Goal: Task Accomplishment & Management: Manage account settings

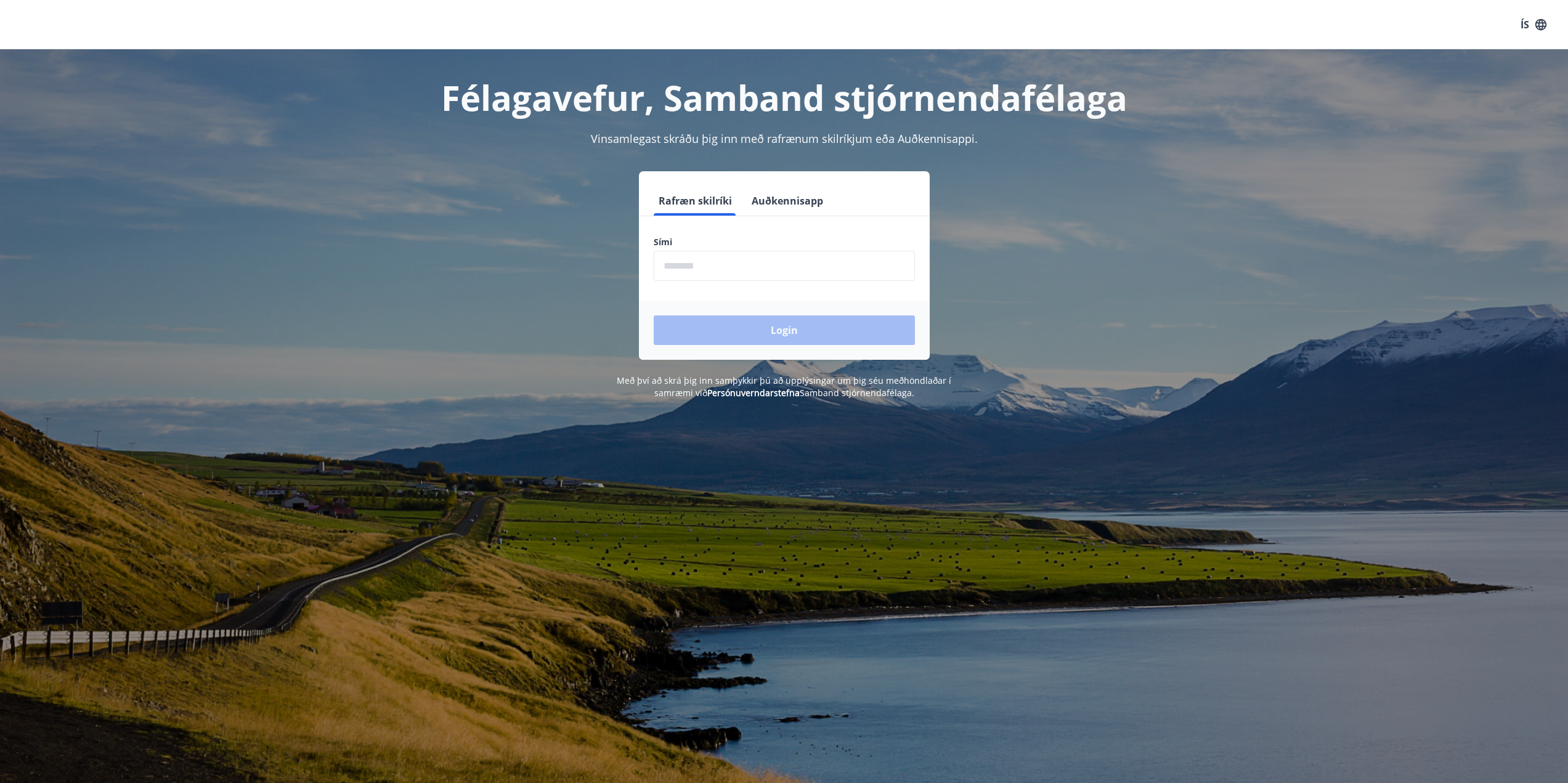
click at [695, 272] on input "phone" at bounding box center [784, 266] width 261 height 31
type input "********"
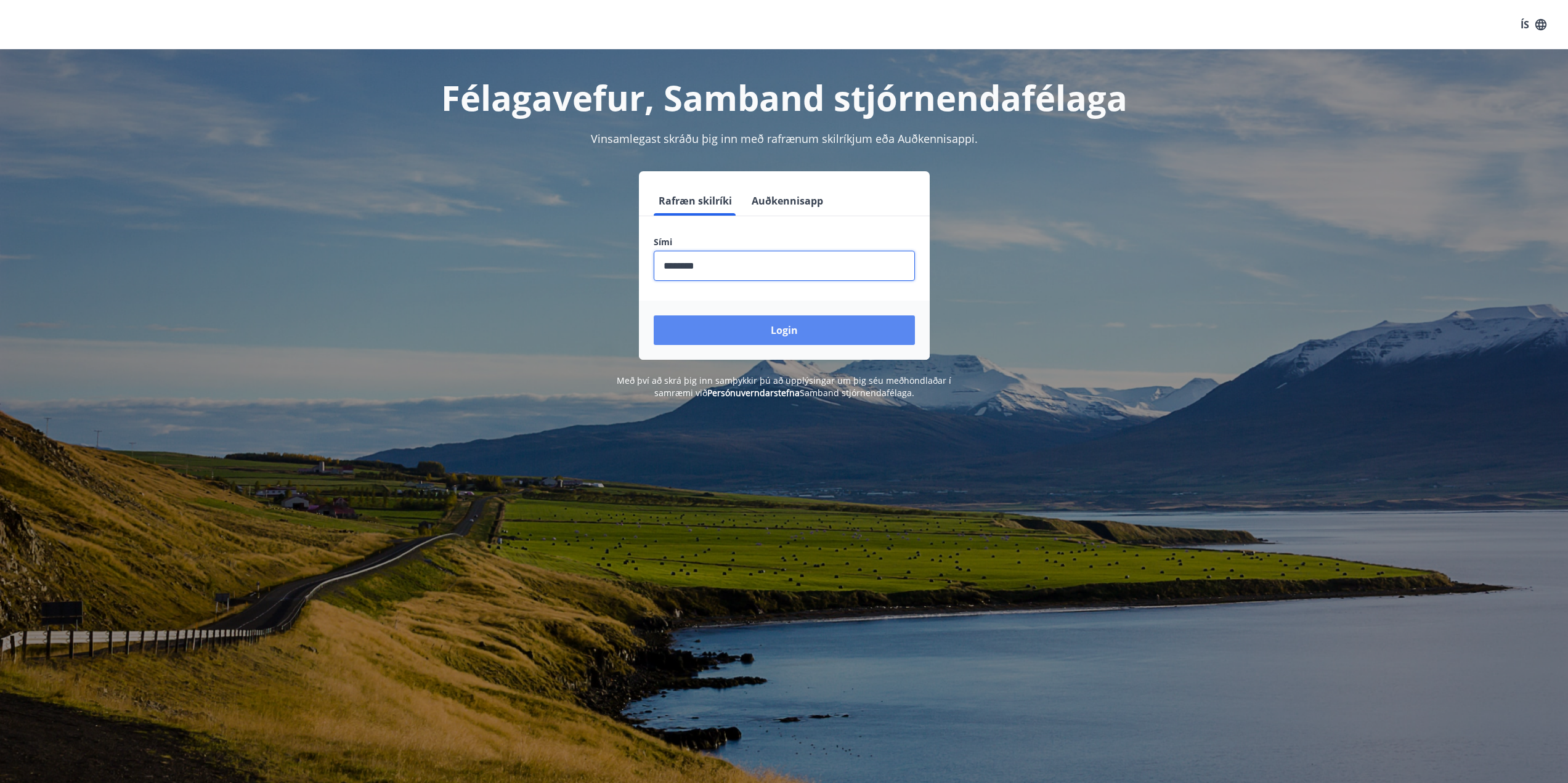
click at [779, 335] on button "Login" at bounding box center [784, 331] width 261 height 30
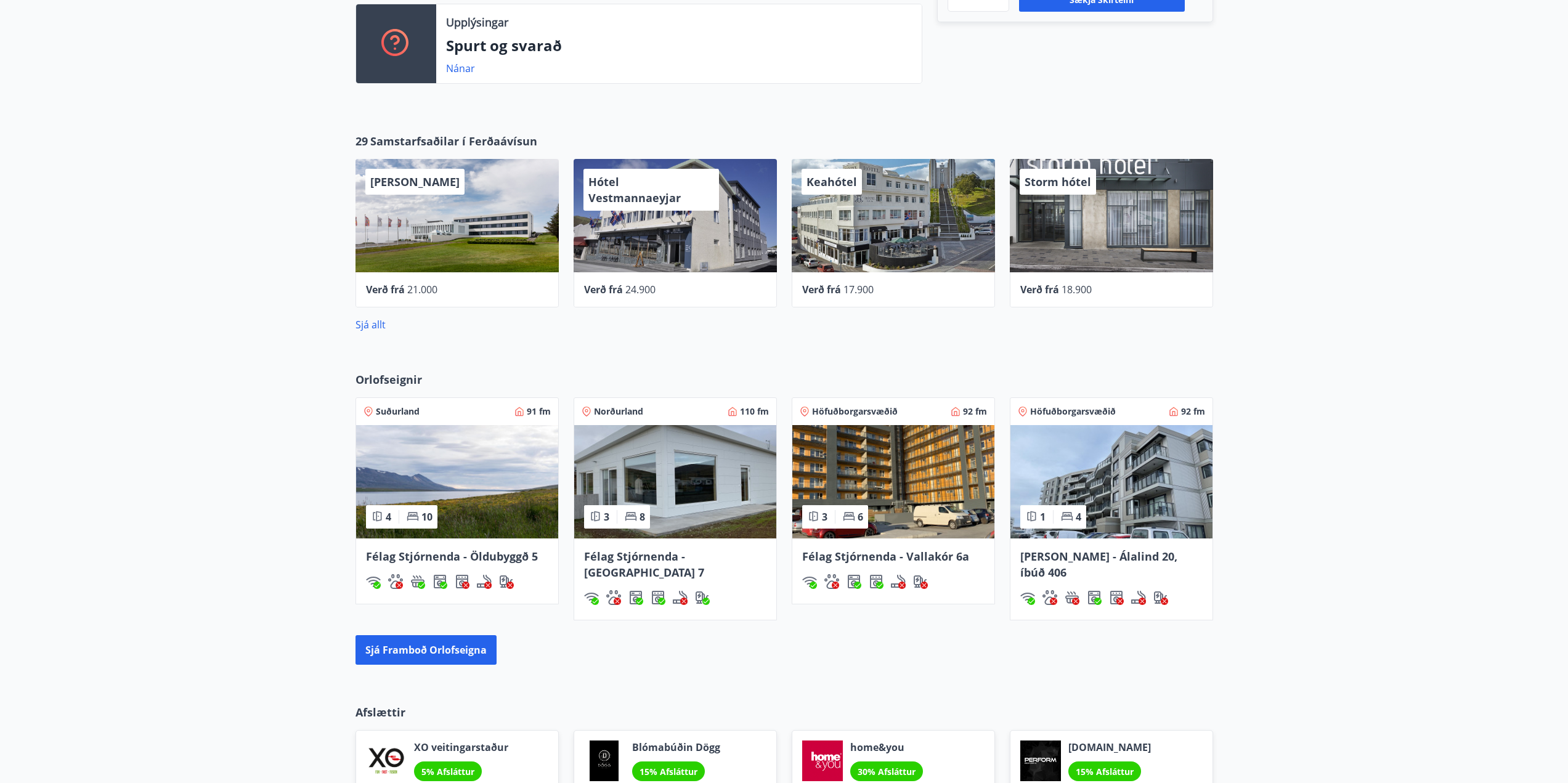
scroll to position [49, 0]
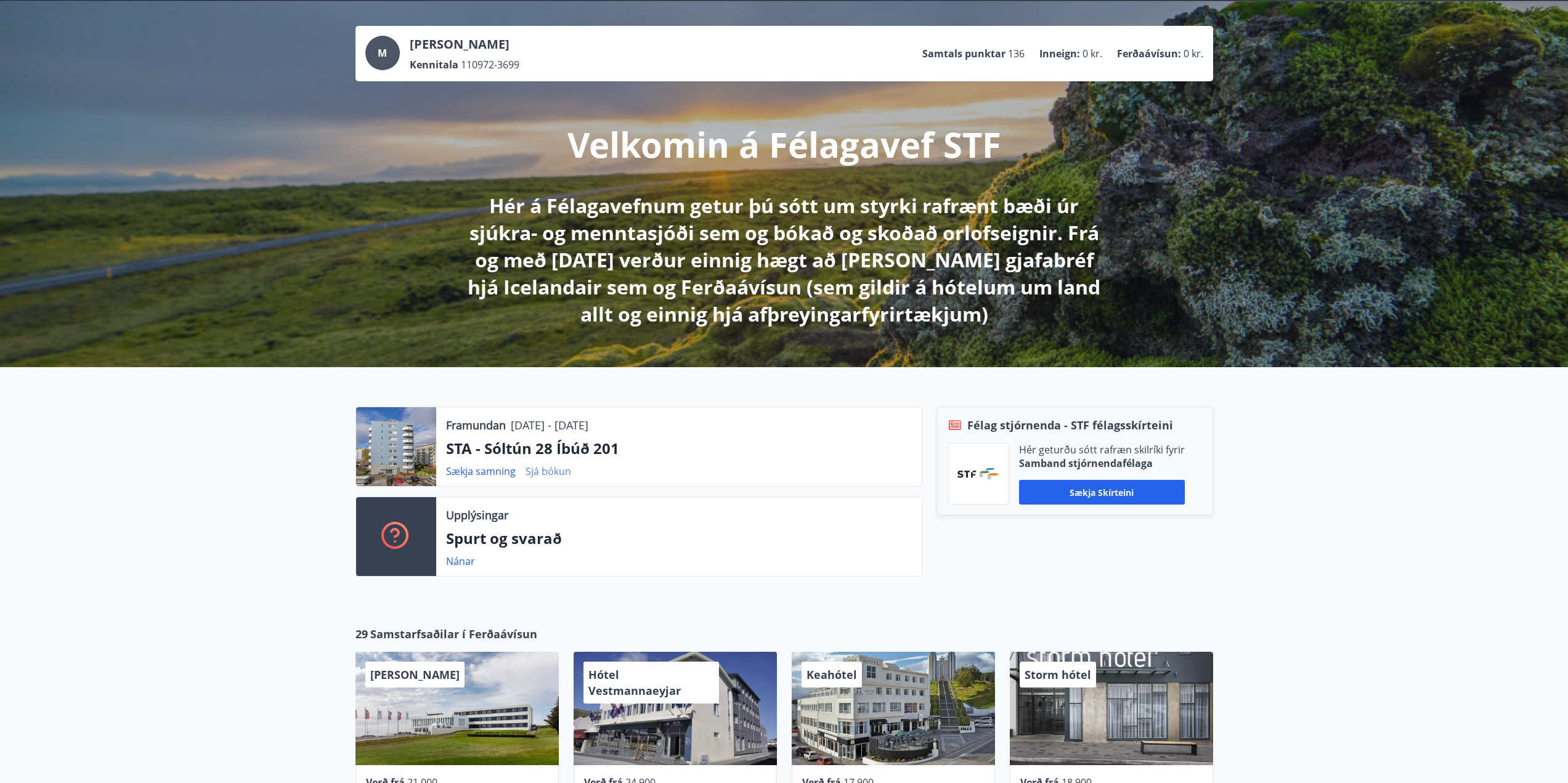
click at [561, 471] on link "Sjá bókun" at bounding box center [547, 471] width 45 height 14
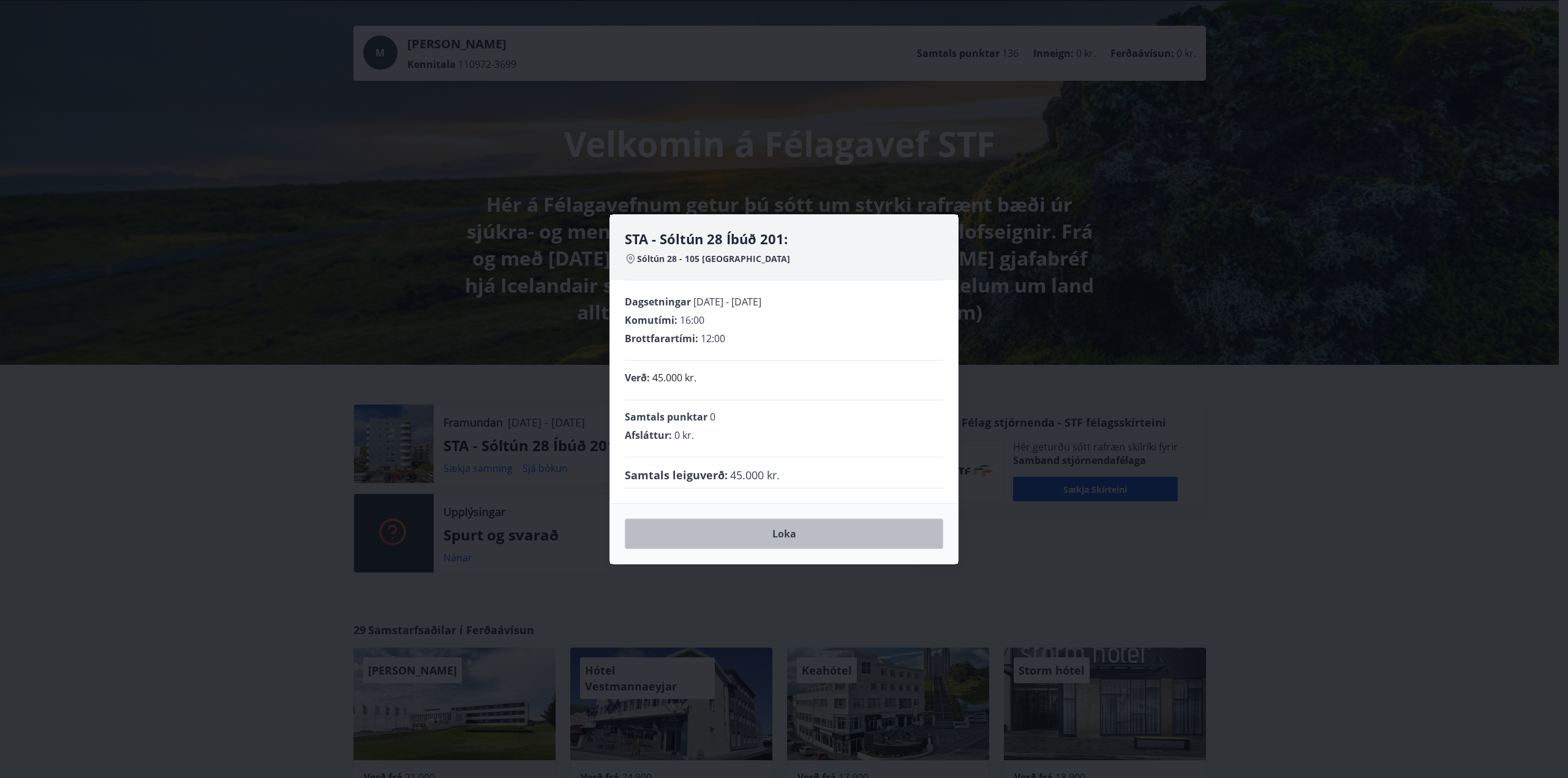
click at [804, 540] on button "Loka" at bounding box center [784, 533] width 319 height 30
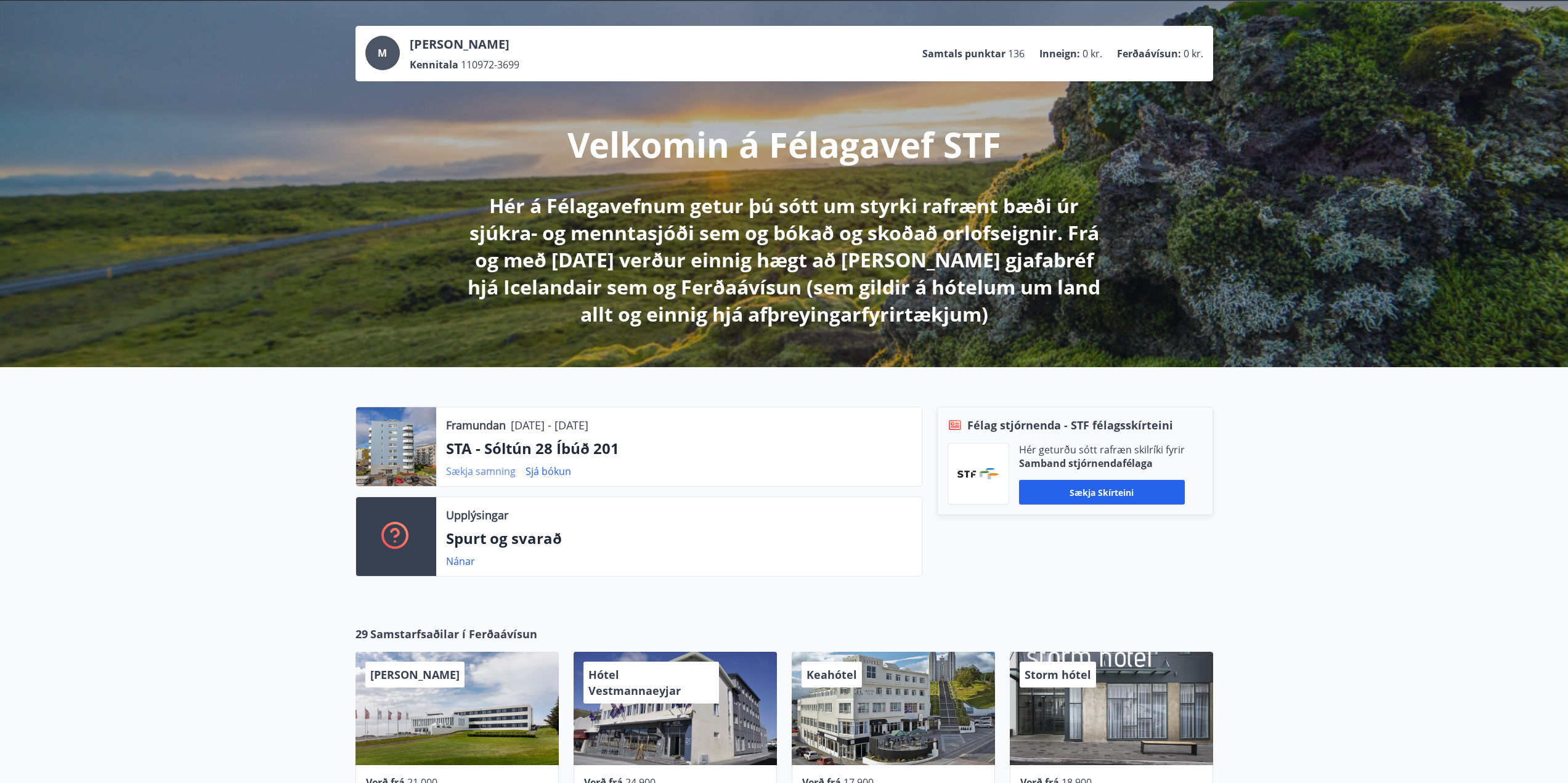
click at [495, 474] on link "Sækja samning" at bounding box center [481, 471] width 69 height 14
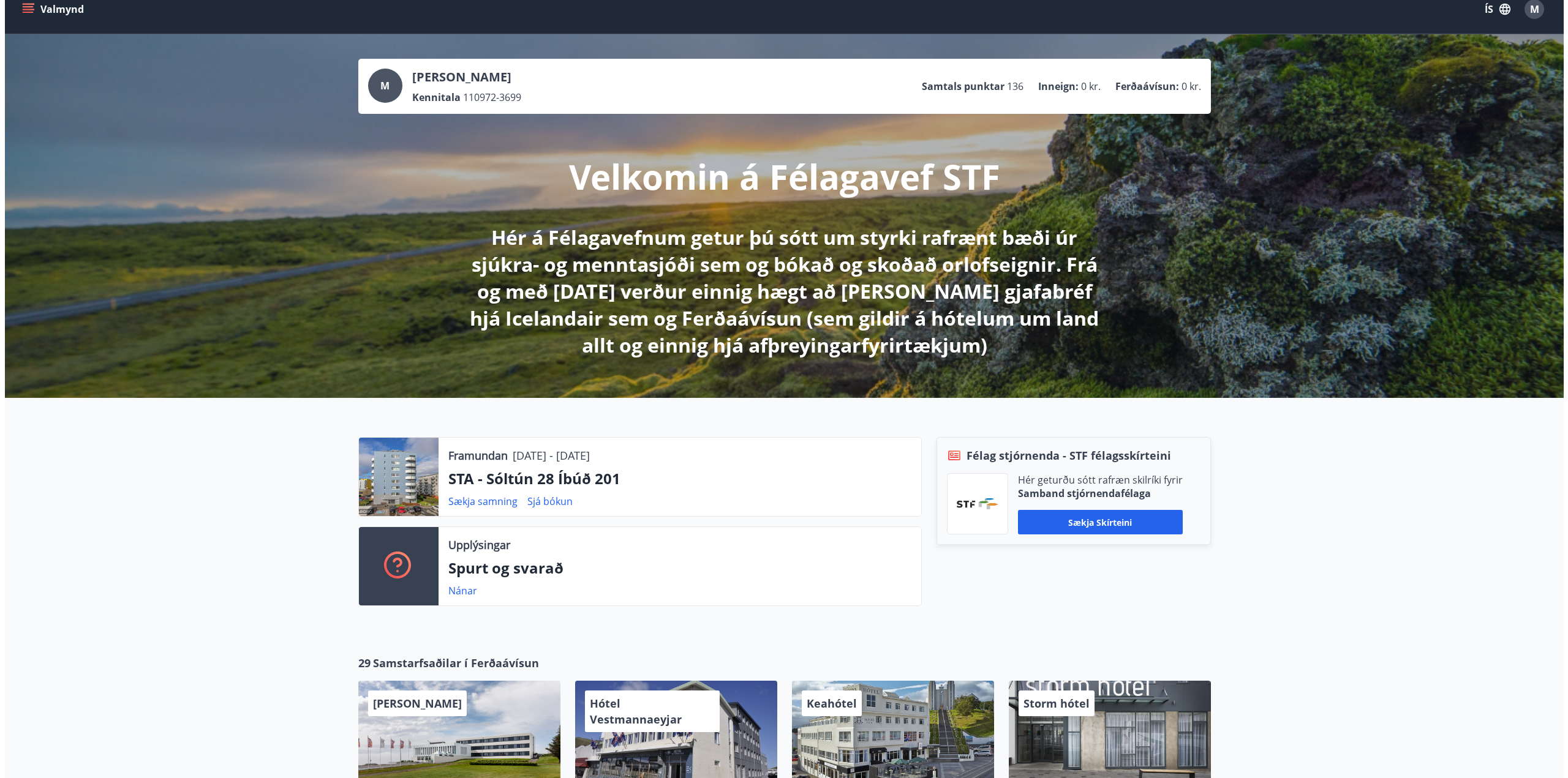
scroll to position [0, 0]
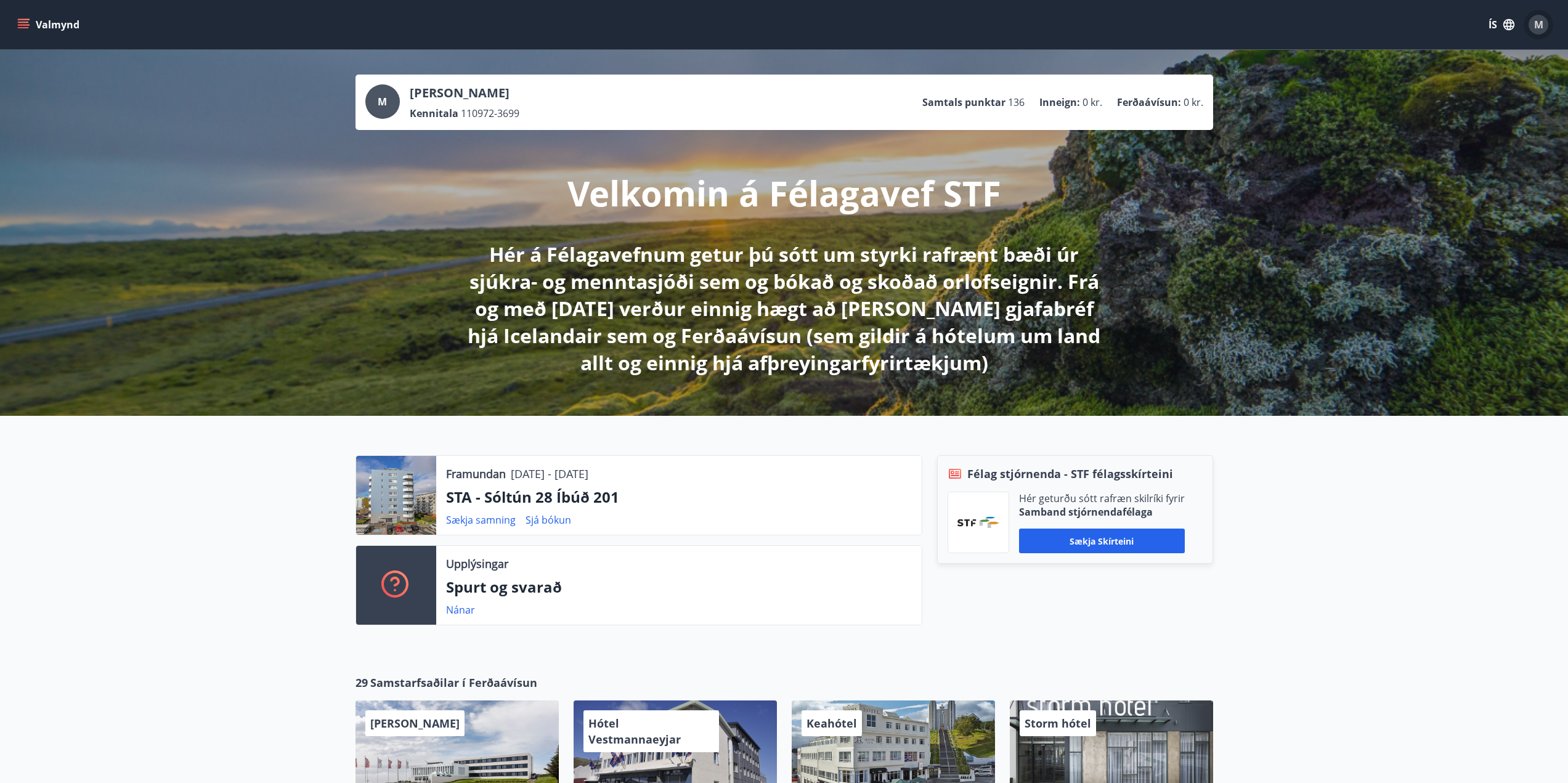
click at [1540, 24] on span "M" at bounding box center [1538, 24] width 9 height 14
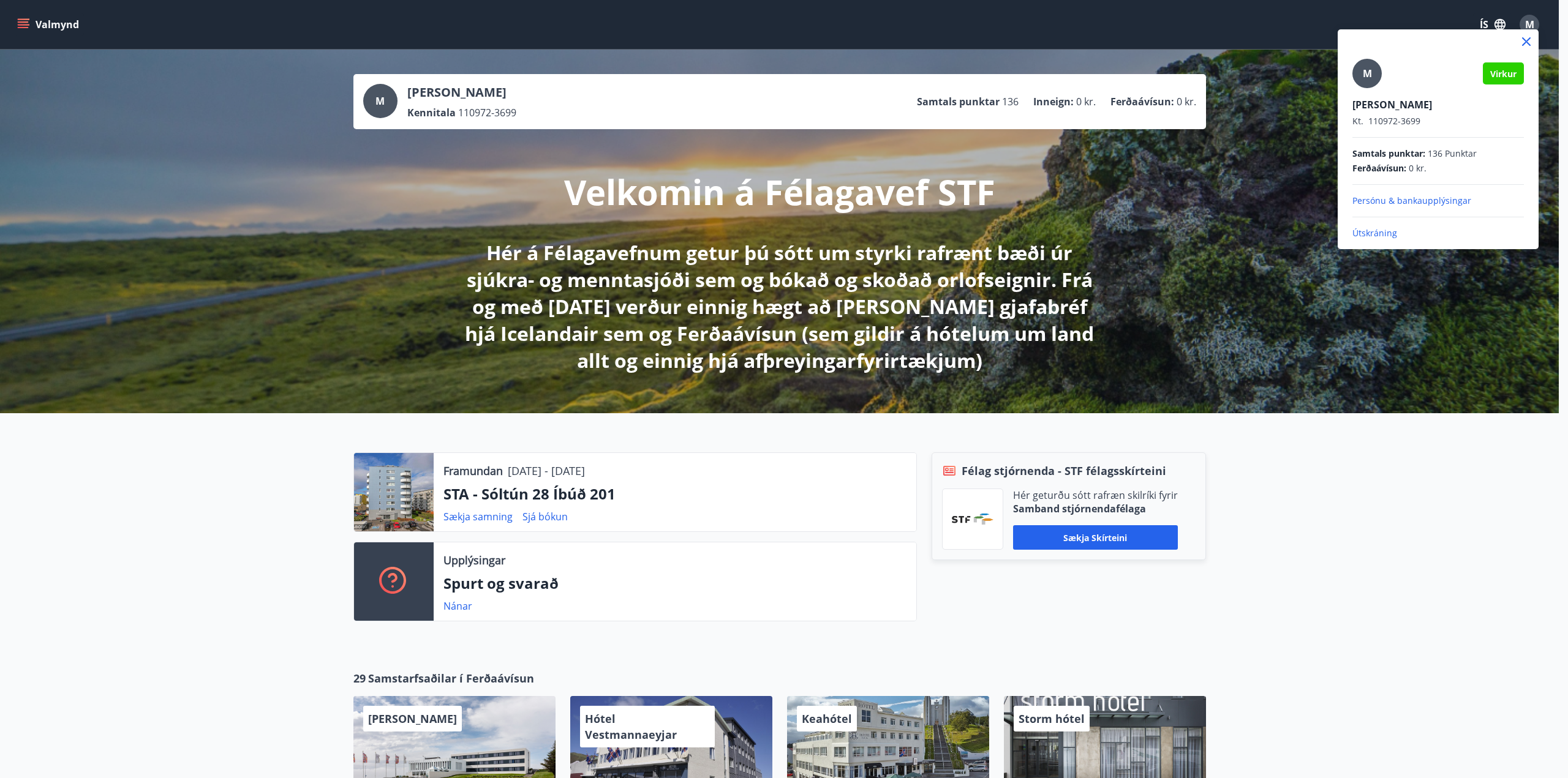
click at [1376, 231] on p "Útskráning" at bounding box center [1438, 233] width 171 height 12
